Goal: Use online tool/utility: Utilize a website feature to perform a specific function

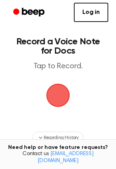
click at [50, 99] on span "button" at bounding box center [57, 95] width 25 height 25
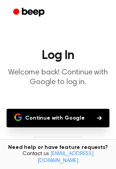
click at [50, 99] on main "Log In Welcome back! Continue with Google to log in. Continue with Google Don't…" at bounding box center [58, 115] width 116 height 230
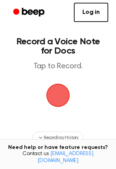
click at [64, 83] on span "button" at bounding box center [58, 95] width 28 height 28
